Goal: Task Accomplishment & Management: Complete application form

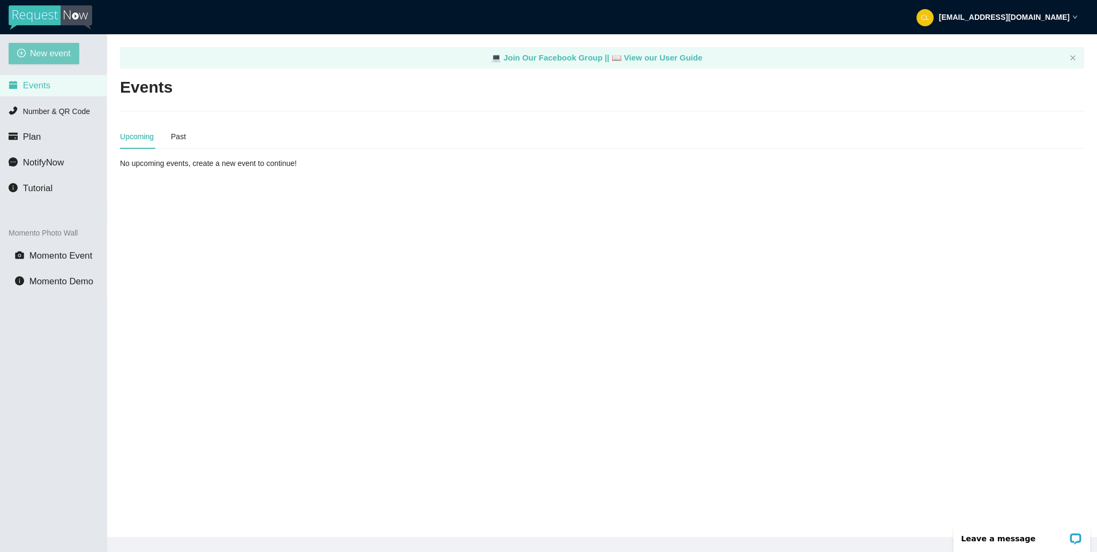
click at [75, 44] on button "New event" at bounding box center [44, 53] width 71 height 21
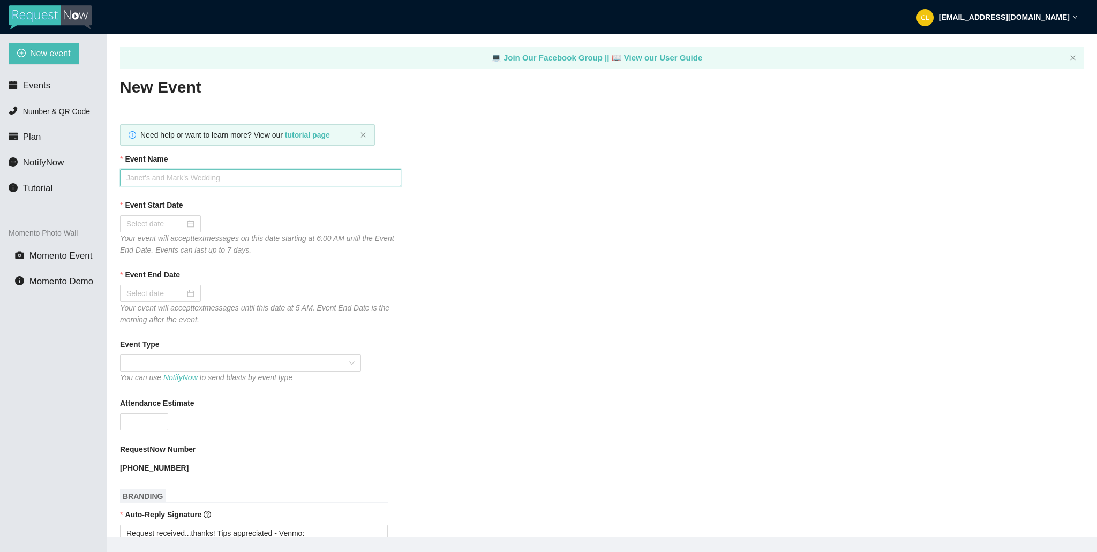
click at [236, 178] on input "Event Name" at bounding box center [260, 177] width 281 height 17
type input "Club Cafe Saturdays W/ DJ [PERSON_NAME]"
click at [143, 220] on input "Event Start Date" at bounding box center [155, 224] width 58 height 12
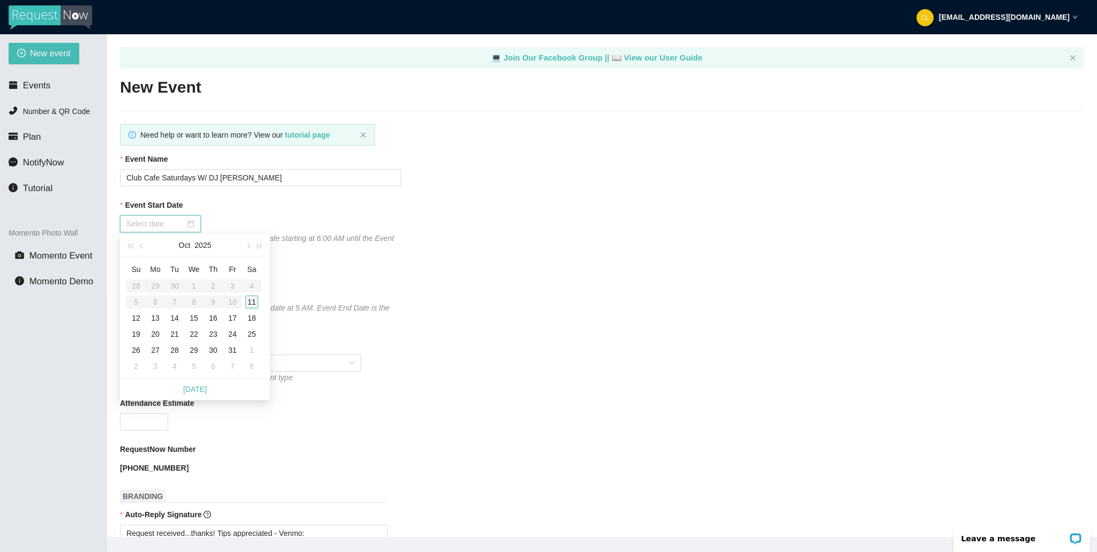
type input "[DATE]"
click at [257, 299] on div "11" at bounding box center [251, 302] width 13 height 13
type input "[DATE]"
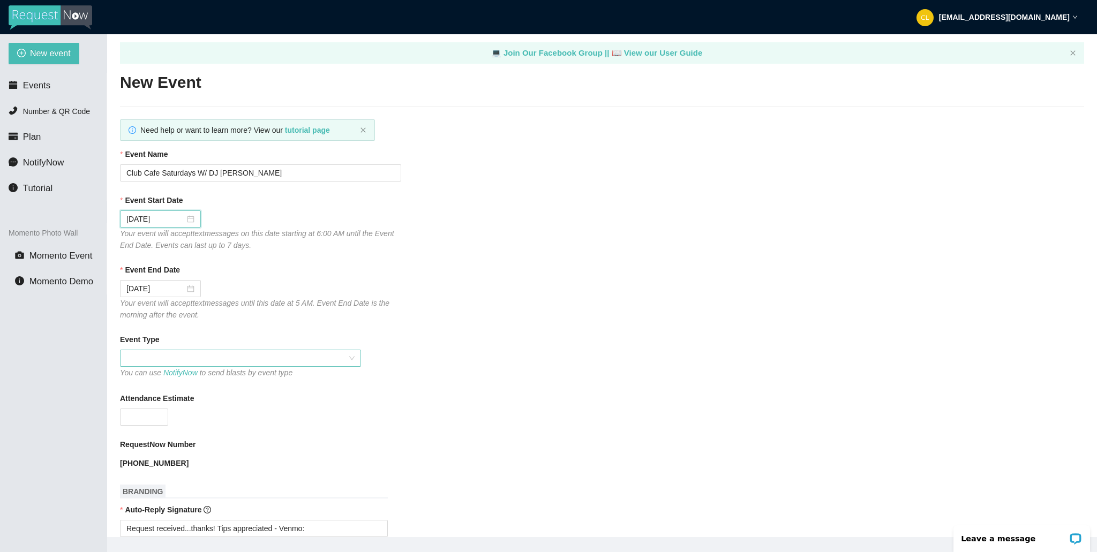
click at [252, 362] on span at bounding box center [240, 358] width 228 height 16
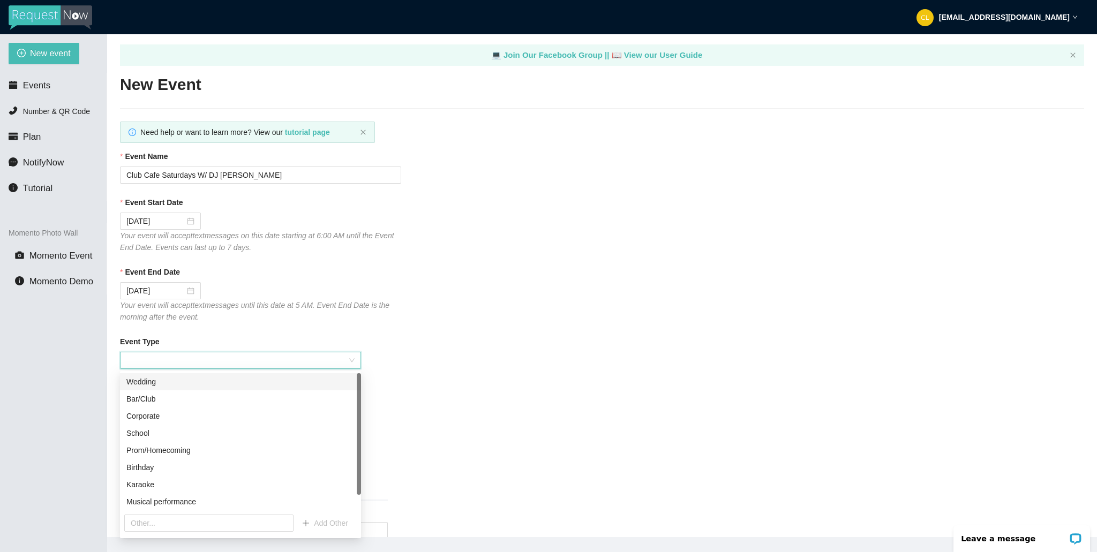
click at [246, 359] on span at bounding box center [240, 360] width 228 height 16
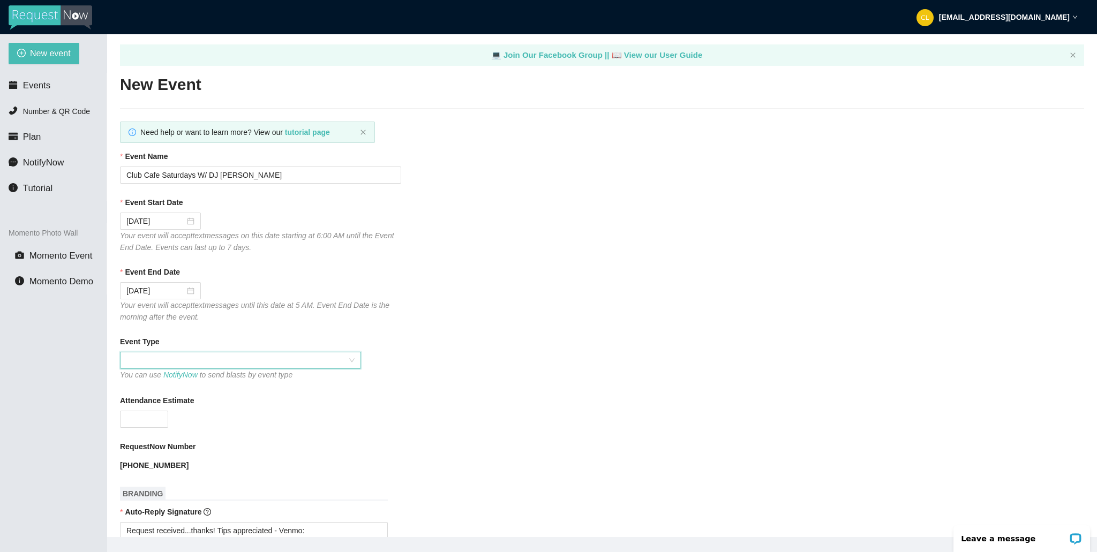
click at [246, 359] on span at bounding box center [240, 360] width 228 height 16
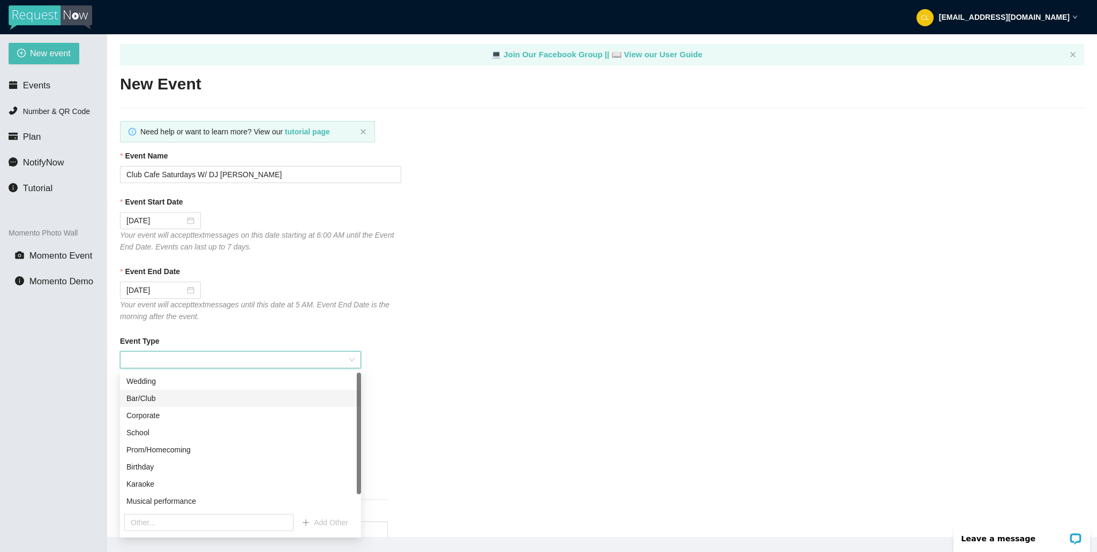
click at [180, 401] on div "Bar/Club" at bounding box center [240, 398] width 228 height 12
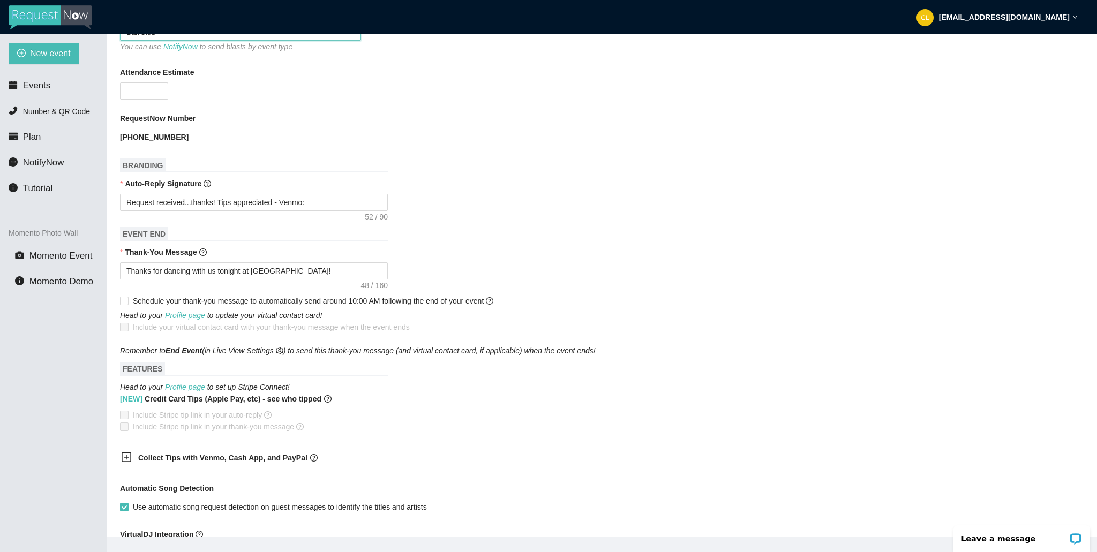
click at [209, 458] on b "Collect Tips with Venmo, Cash App, and PayPal" at bounding box center [222, 458] width 169 height 9
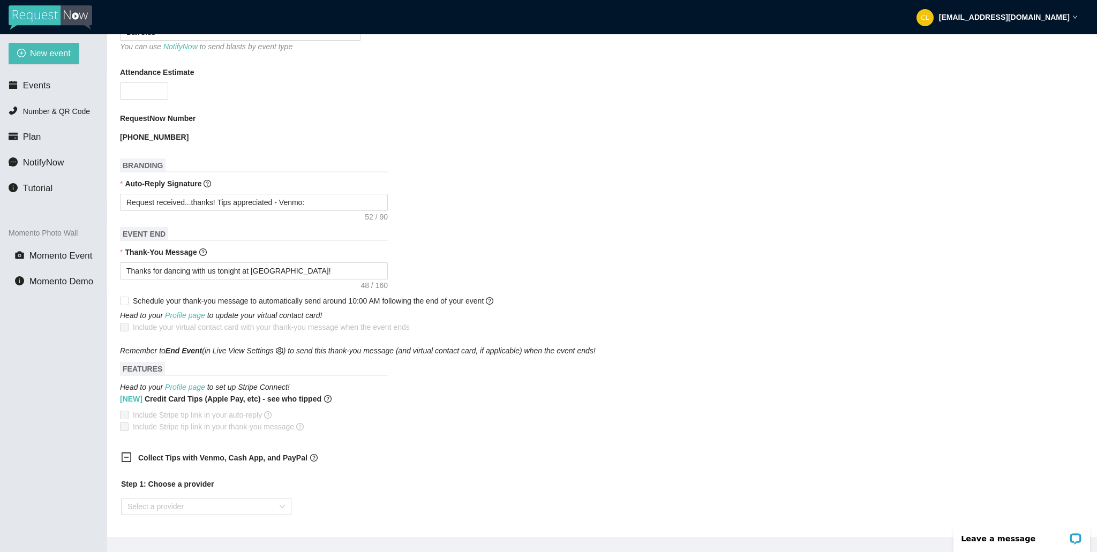
scroll to position [367, 0]
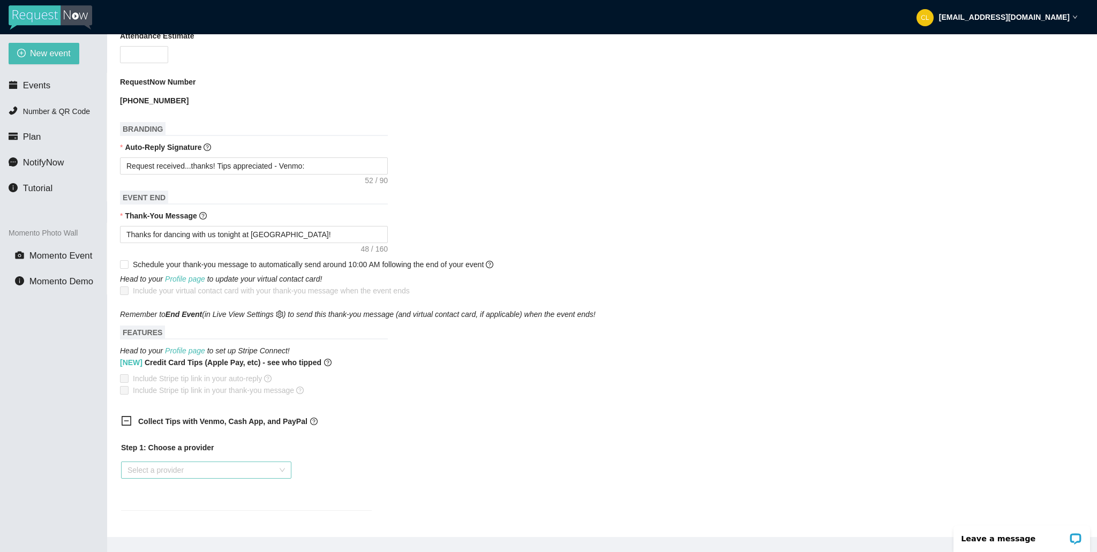
click at [177, 467] on input "search" at bounding box center [202, 470] width 150 height 16
click at [158, 511] on div "Venmo" at bounding box center [205, 509] width 157 height 12
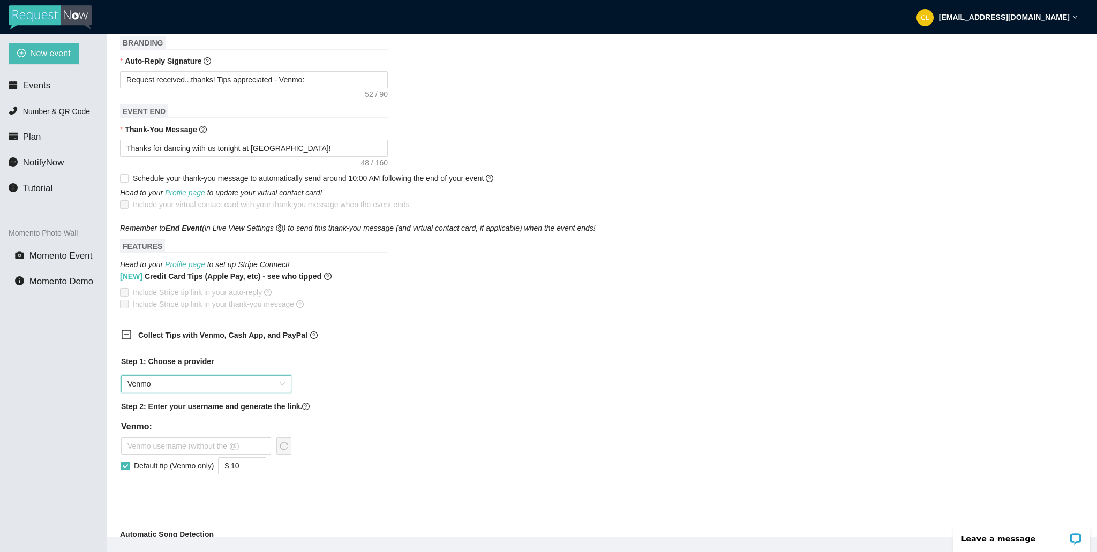
scroll to position [454, 0]
click at [217, 450] on input "text" at bounding box center [196, 445] width 150 height 17
type input "djbrianderrick"
click at [290, 449] on span "reload" at bounding box center [284, 445] width 14 height 9
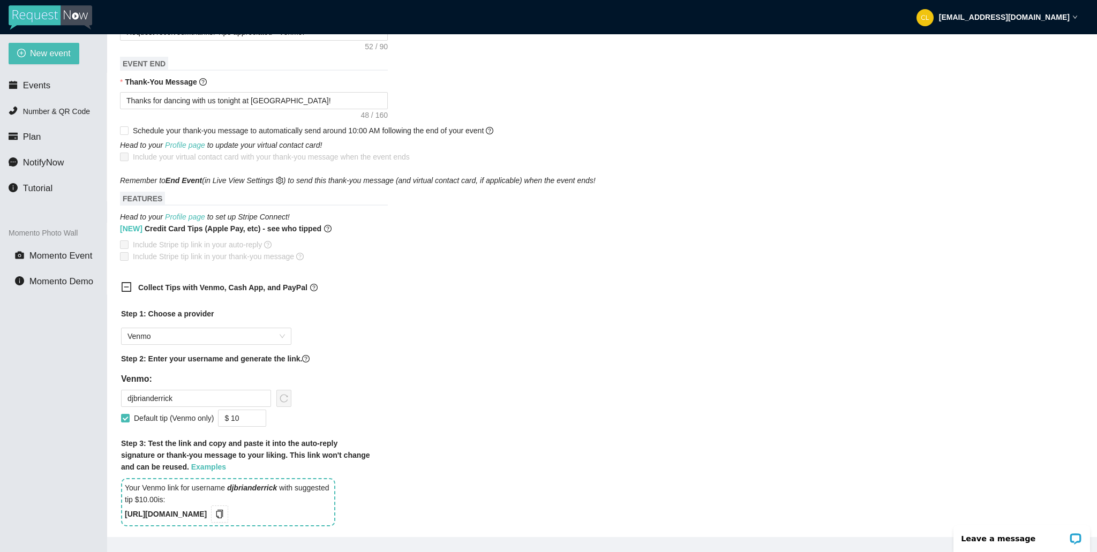
scroll to position [522, 0]
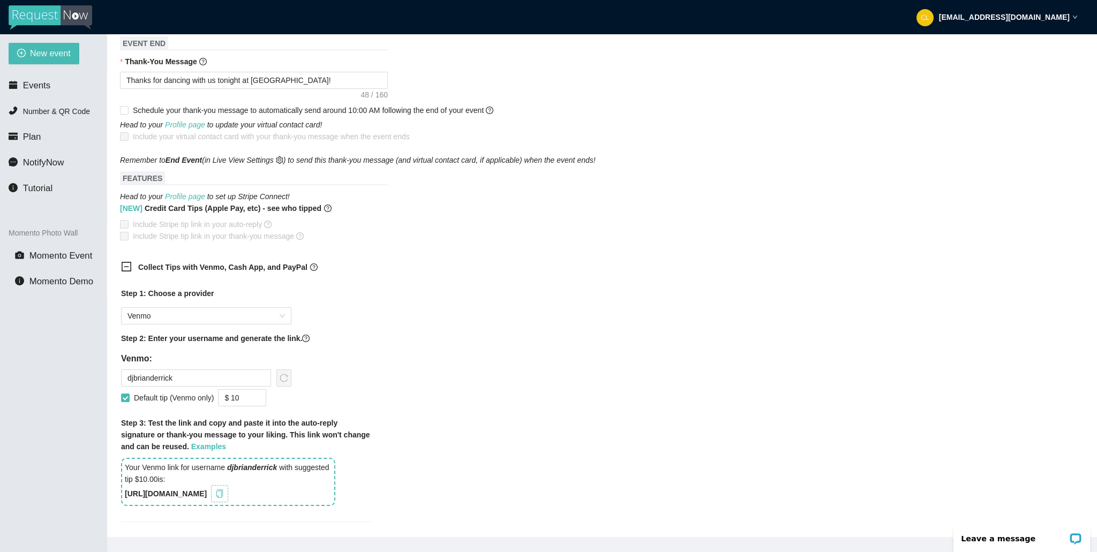
click at [223, 495] on icon "copy" at bounding box center [219, 493] width 7 height 9
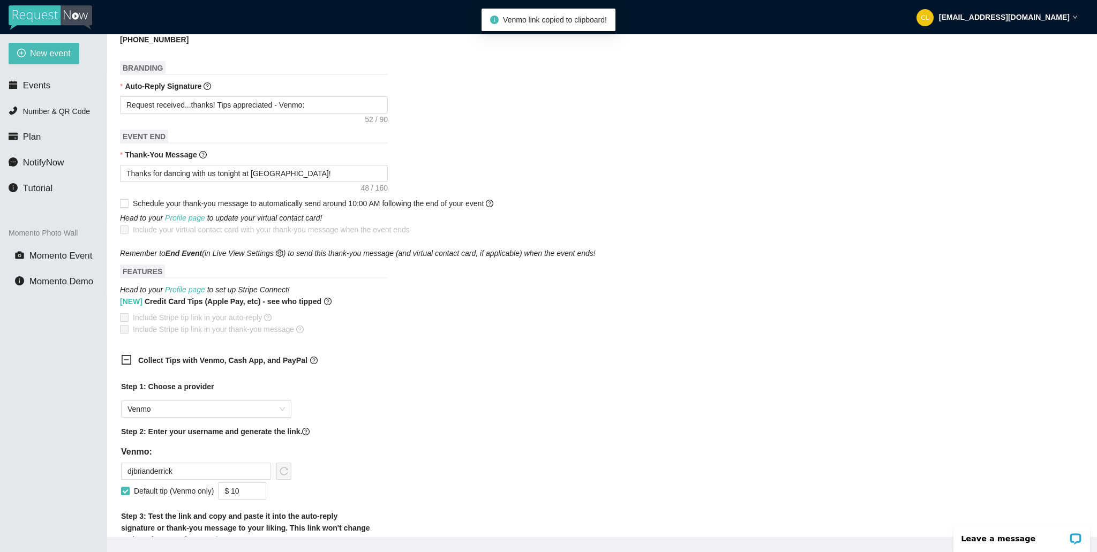
scroll to position [424, 0]
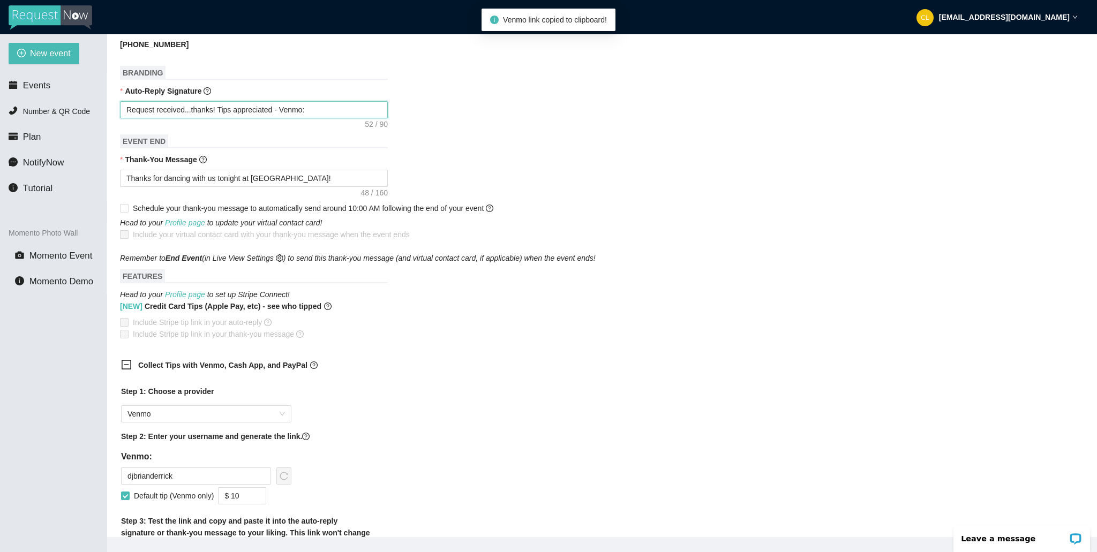
click at [358, 110] on textarea "Request received...thanks! Tips appreciated - Venmo:" at bounding box center [254, 109] width 268 height 17
type textarea "Request received...thanks! Tips appreciated - Venmo:"
paste textarea "[URL][DOMAIN_NAME]"
type textarea "Request received...thanks! Tips appreciated - Venmo: [URL][DOMAIN_NAME]"
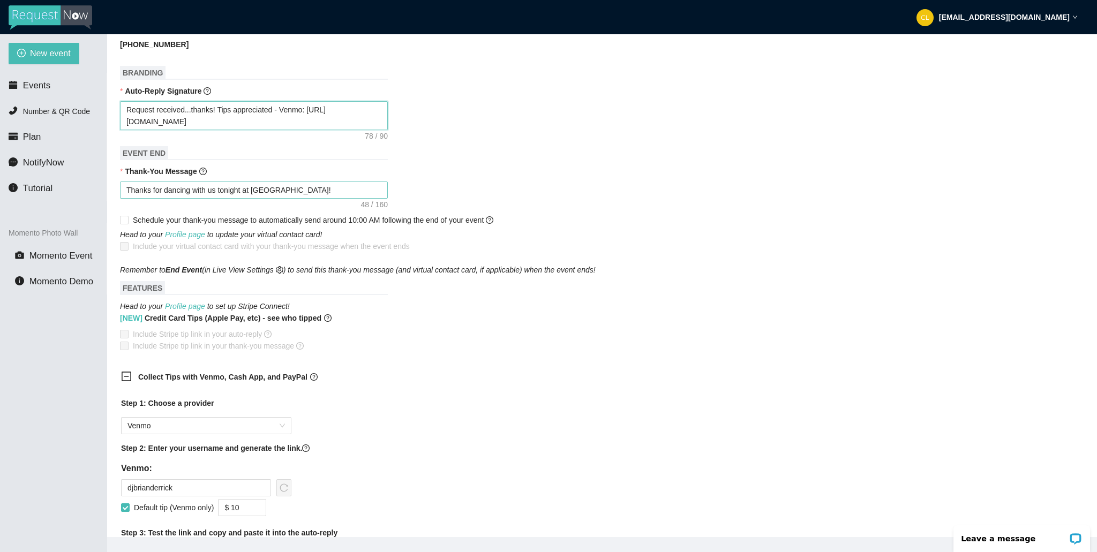
type textarea "Request received...thanks! Tips appreciated - Venmo: [URL][DOMAIN_NAME]"
click at [368, 192] on textarea "Thanks for dancing with us tonight at [GEOGRAPHIC_DATA]!" at bounding box center [254, 190] width 268 height 17
type textarea "Thanks for dancing with us tonight at [GEOGRAPHIC_DATA]!"
paste textarea "[URL][DOMAIN_NAME]"
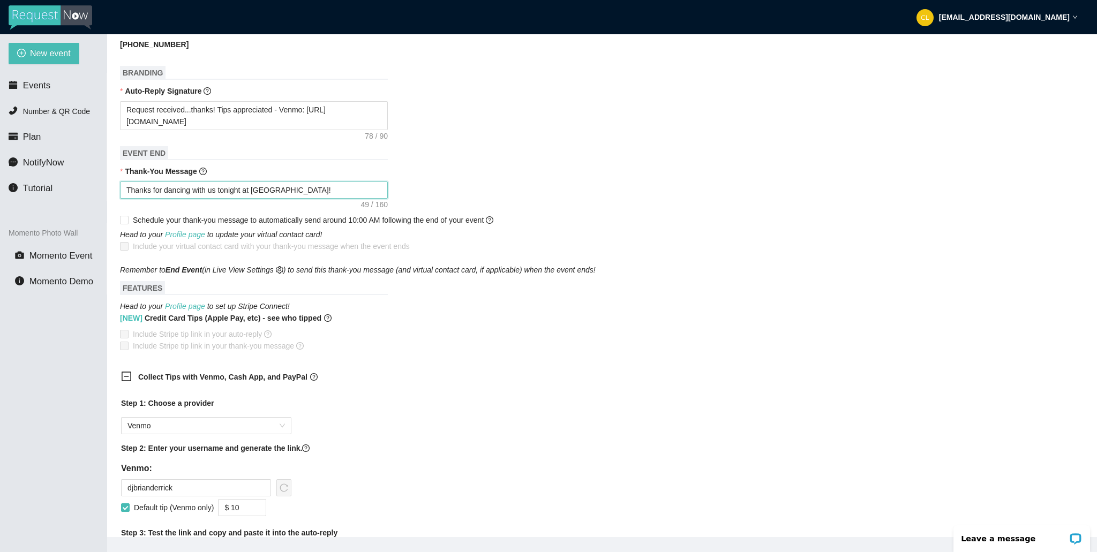
type textarea "Thanks for dancing with us tonight at Club Cafe! [URL][DOMAIN_NAME]"
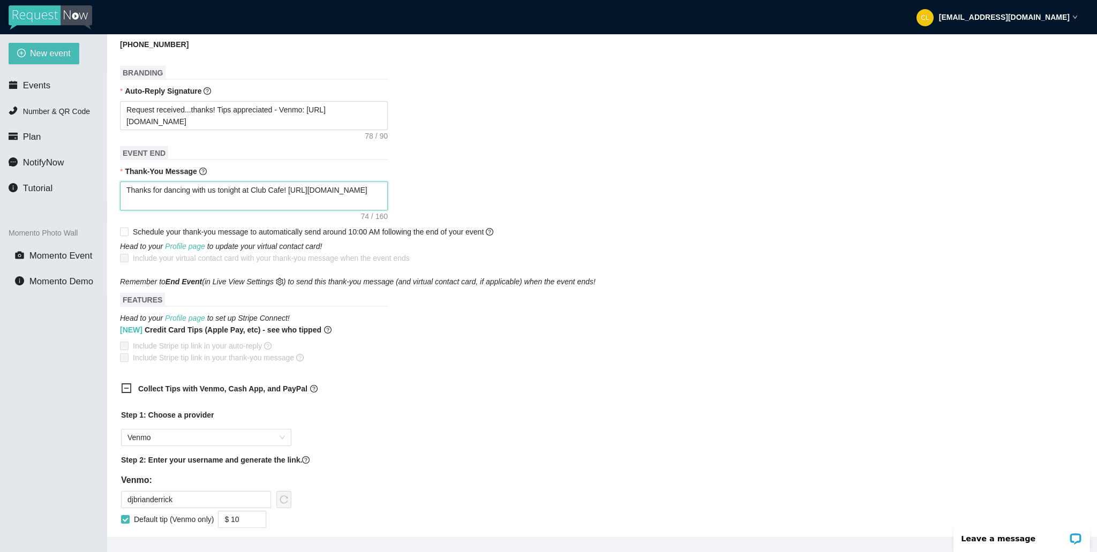
scroll to position [811, 0]
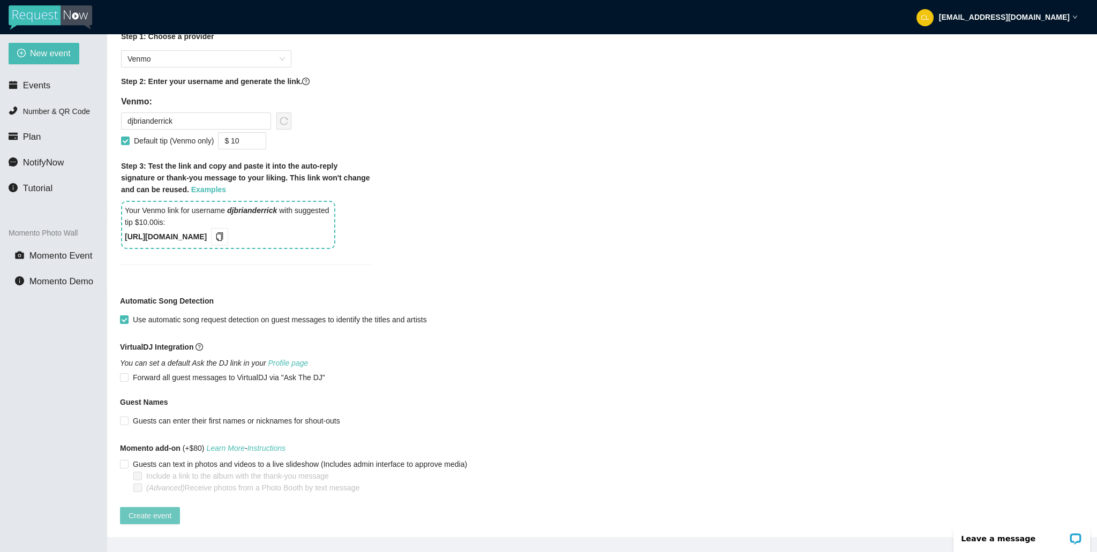
type textarea "Thanks for dancing with us tonight at Club Cafe! [URL][DOMAIN_NAME]"
click at [177, 513] on button "Create event" at bounding box center [150, 515] width 60 height 17
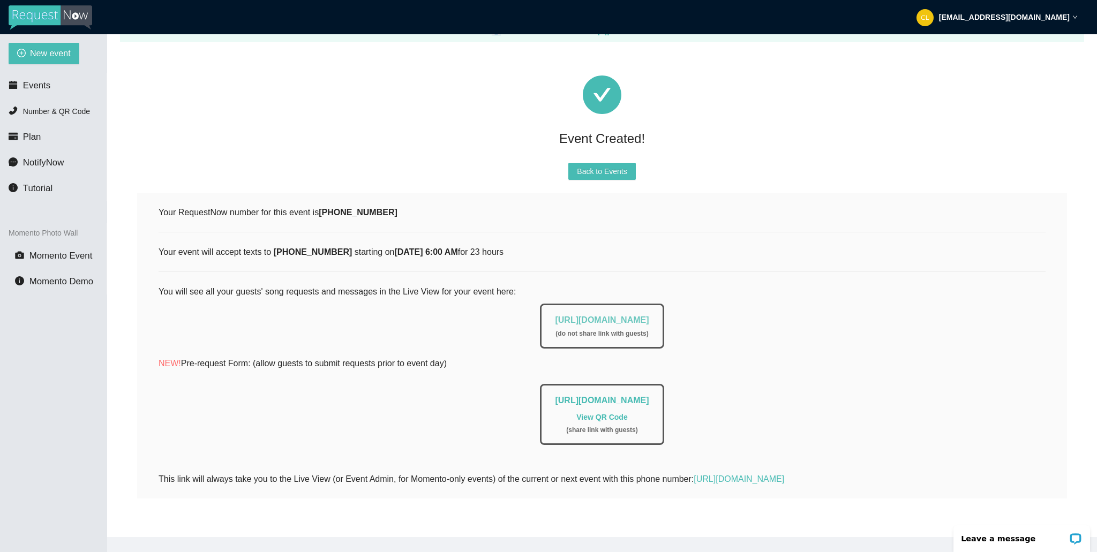
click at [492, 315] on link "[URL][DOMAIN_NAME]" at bounding box center [602, 319] width 94 height 9
